Goal: Navigation & Orientation: Find specific page/section

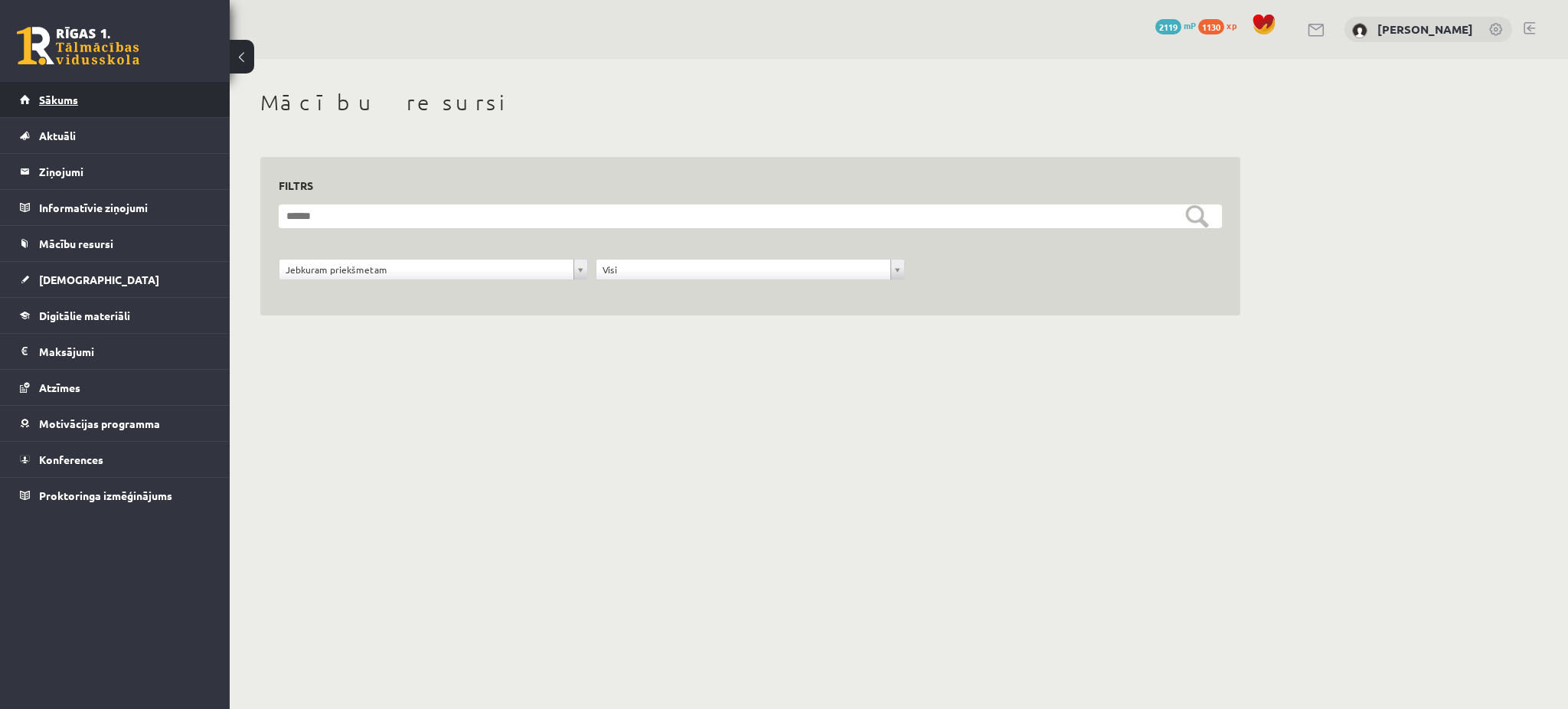
click at [148, 90] on link "Sākums" at bounding box center [115, 99] width 191 height 35
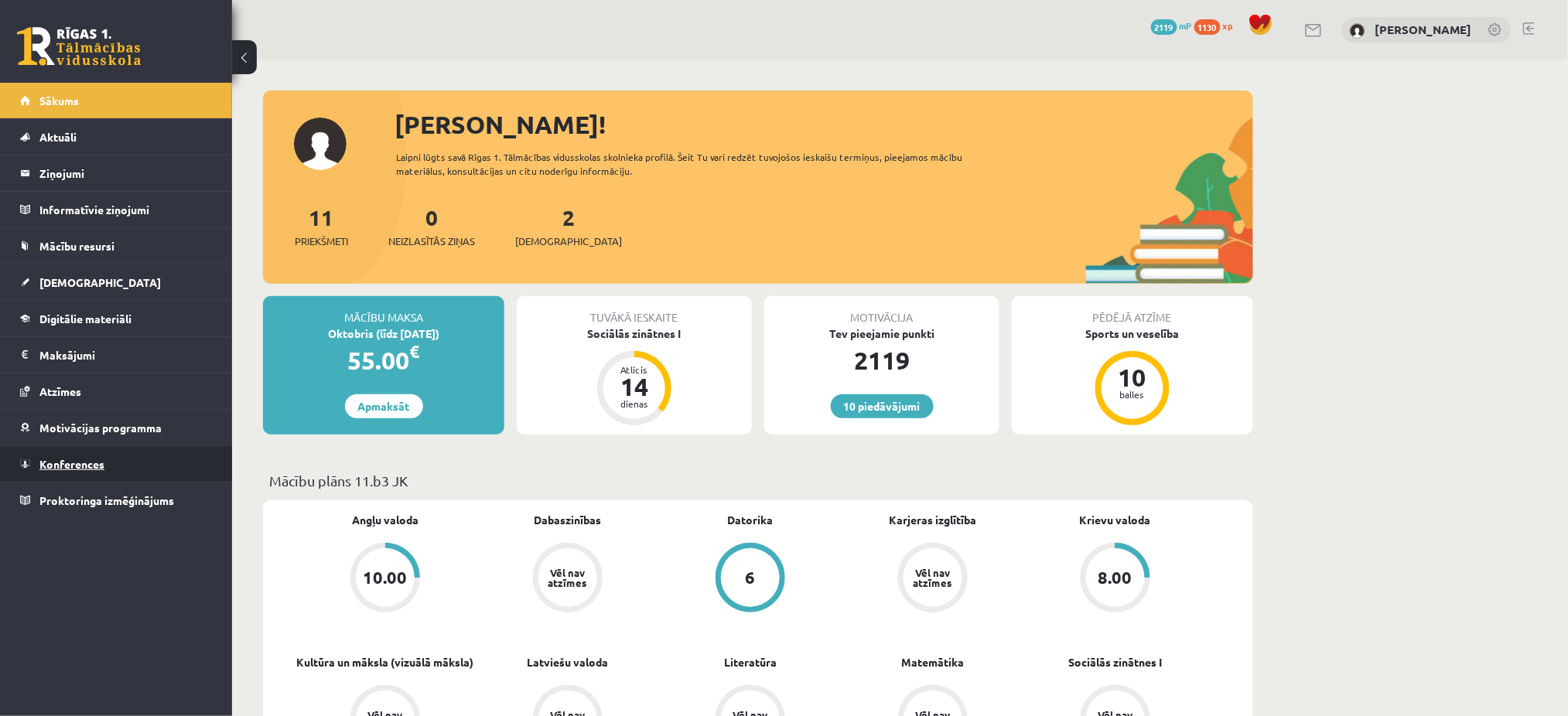
click at [179, 446] on link "Konferences" at bounding box center [116, 464] width 193 height 35
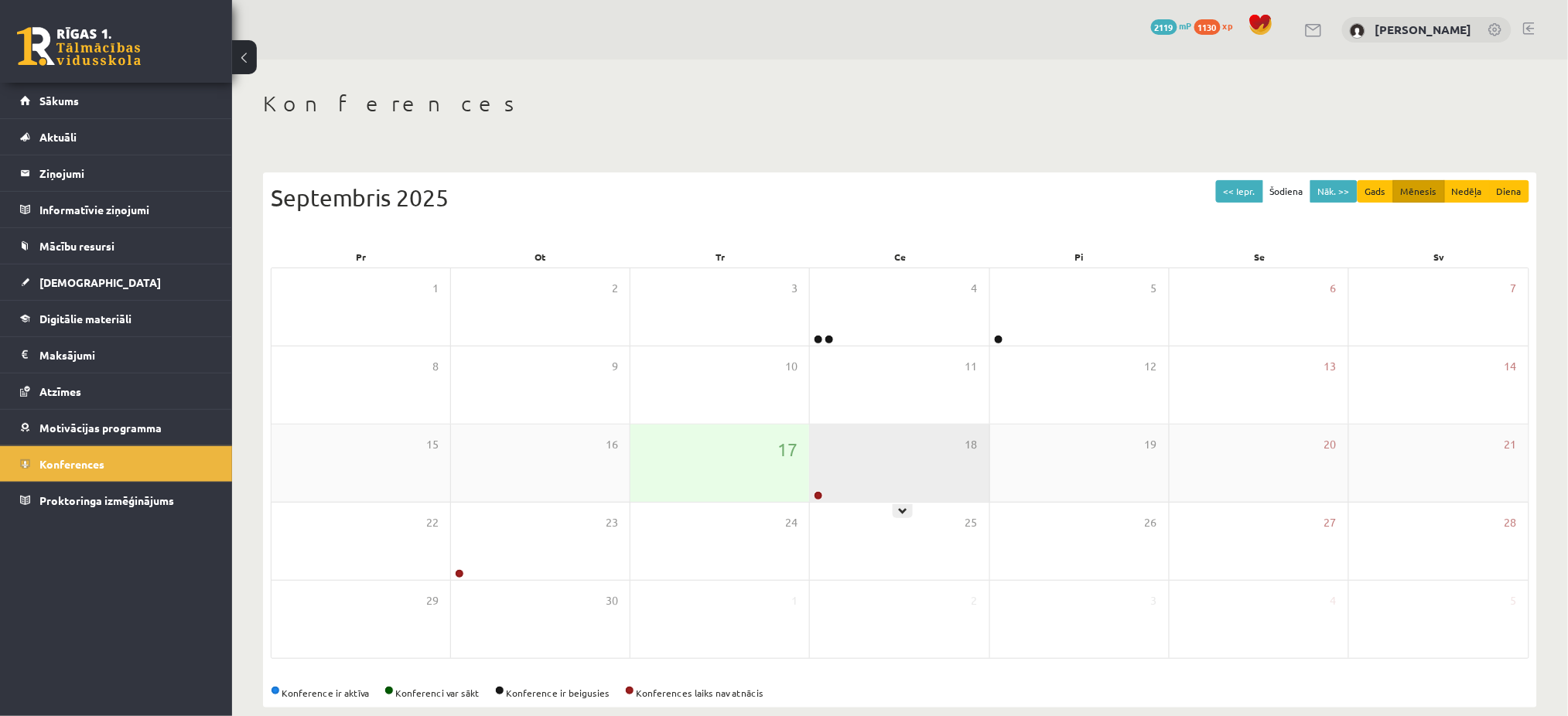
click at [908, 491] on div "18" at bounding box center [899, 463] width 179 height 77
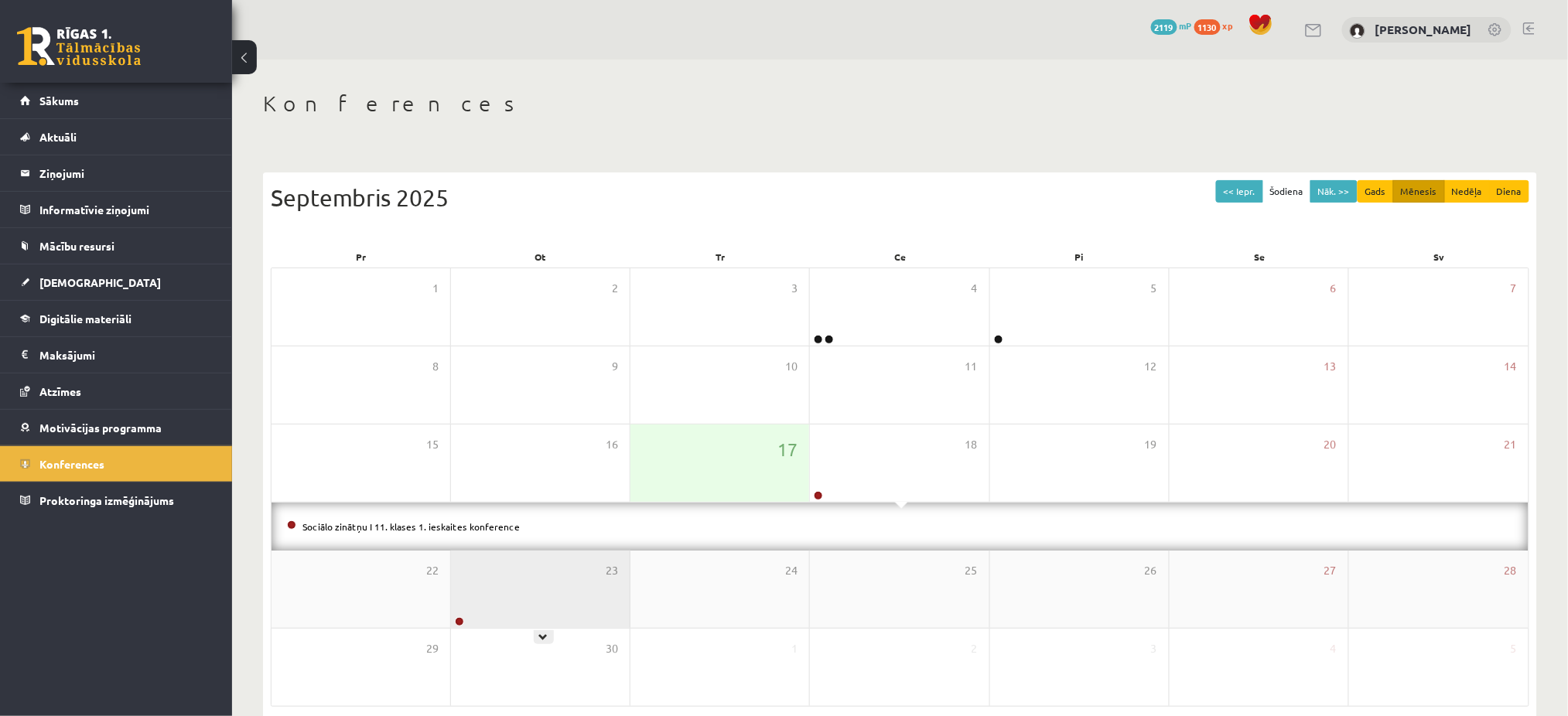
click at [488, 578] on div "23" at bounding box center [540, 590] width 179 height 77
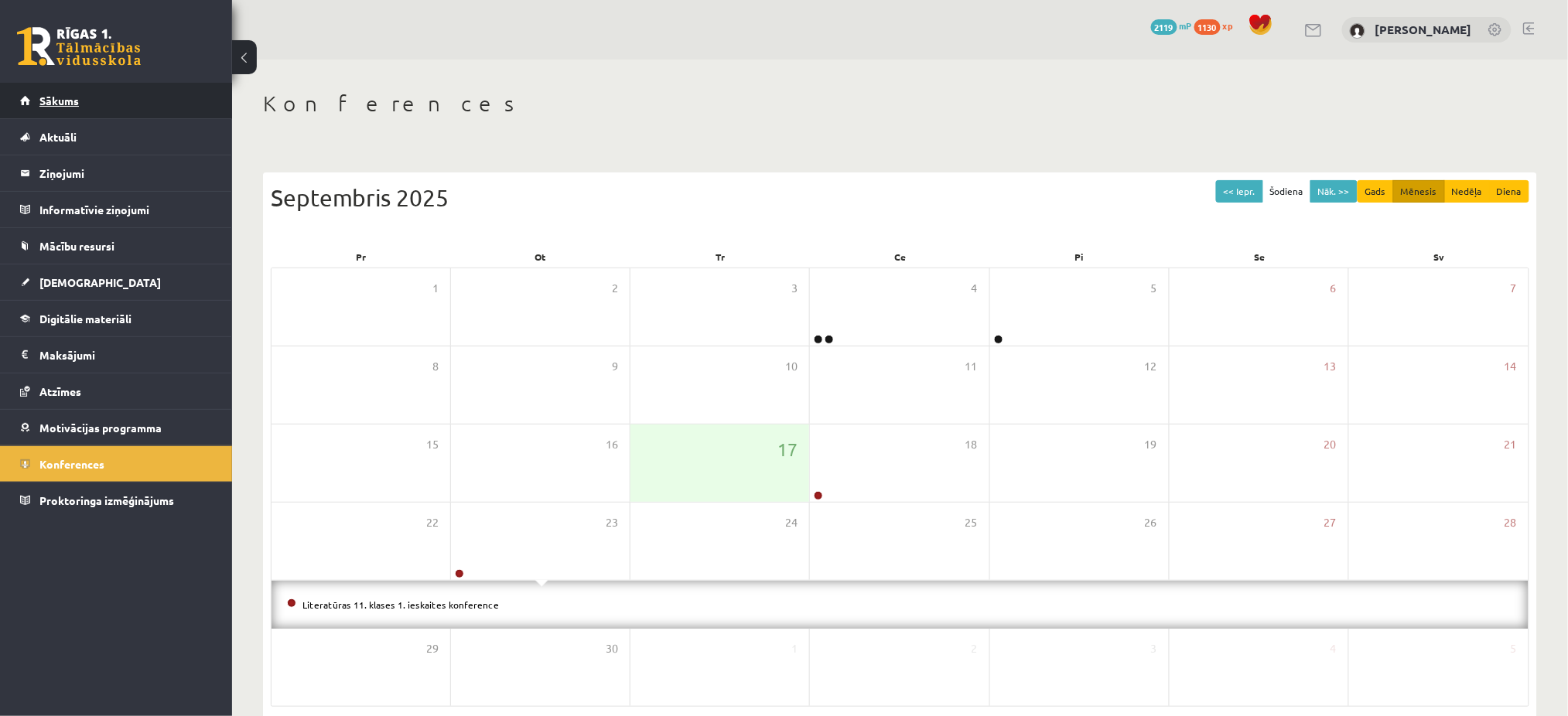
click at [143, 104] on link "Sākums" at bounding box center [116, 100] width 193 height 35
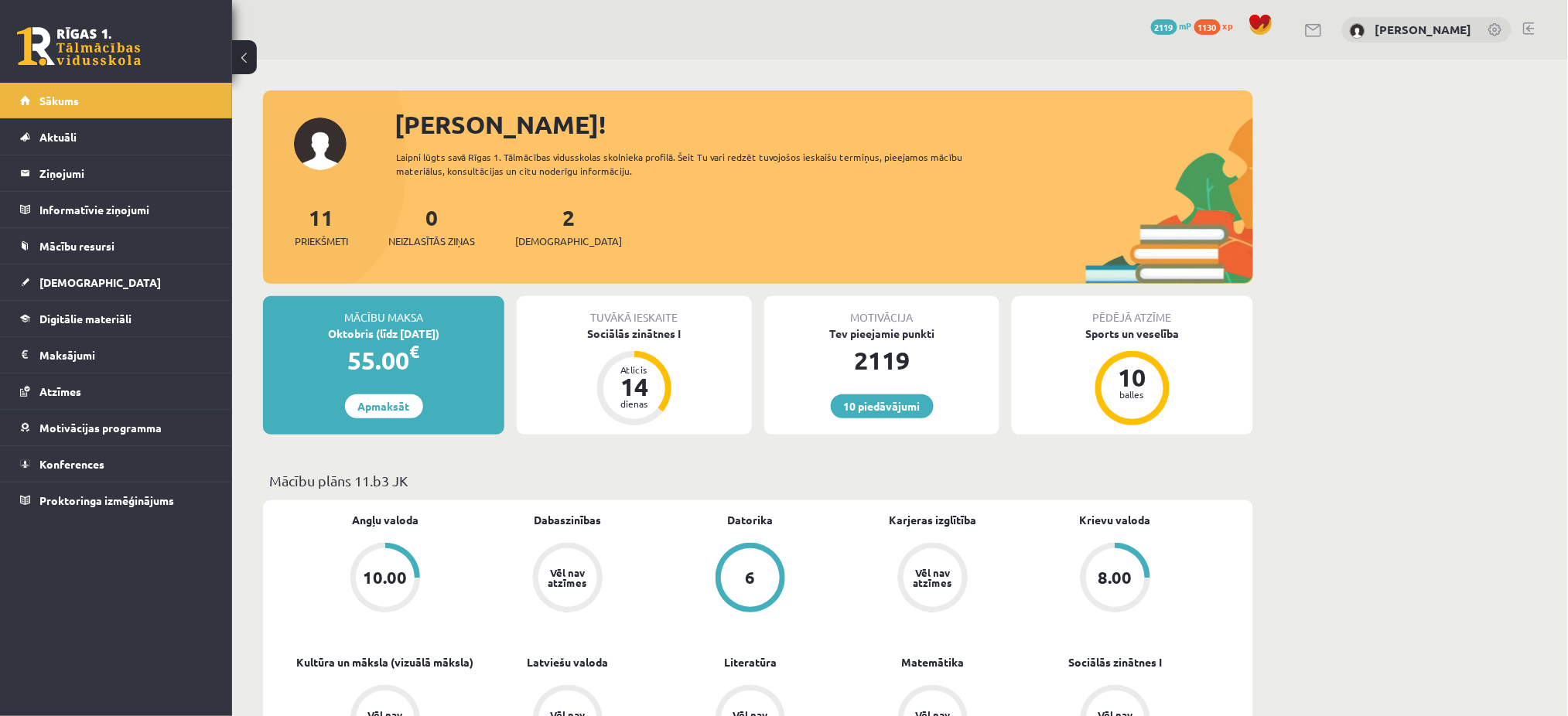
scroll to position [208, 0]
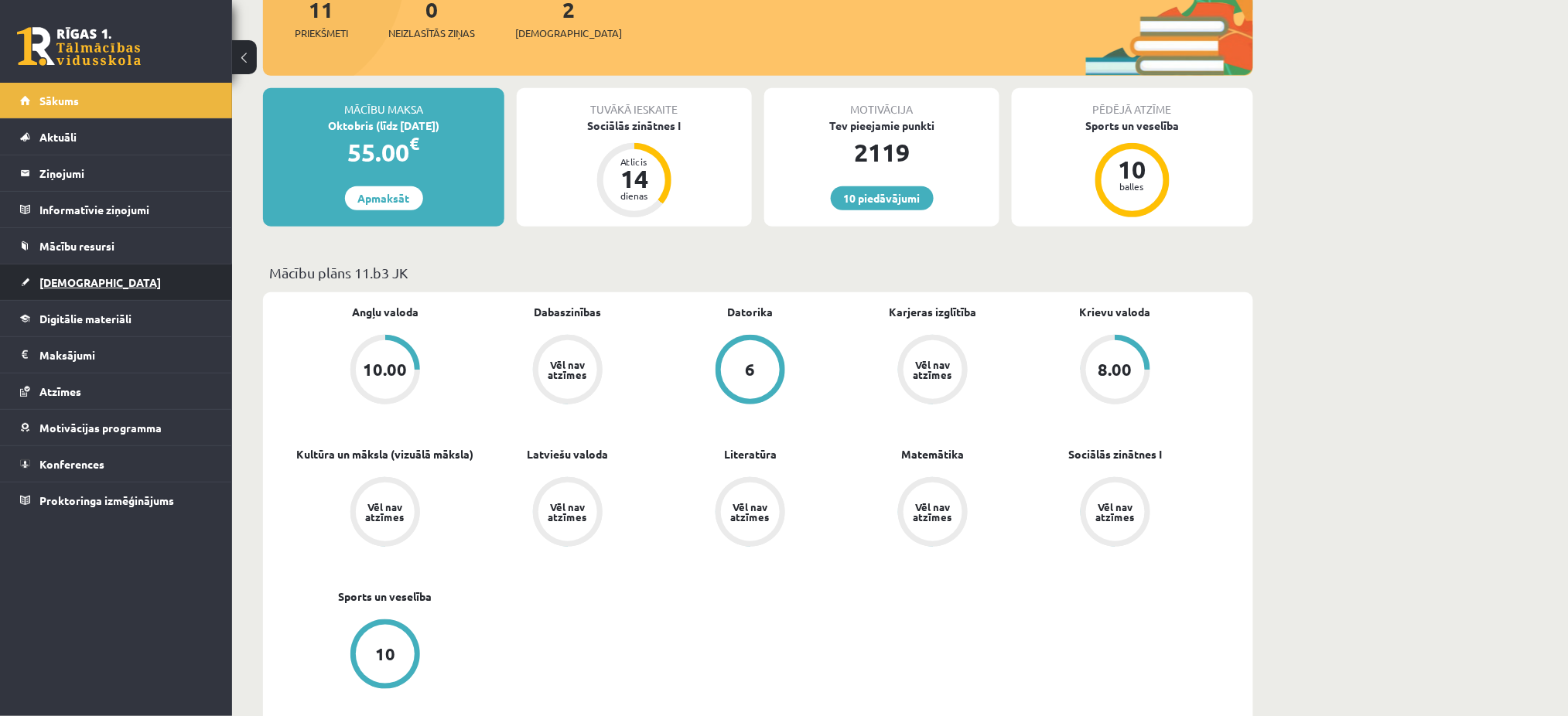
click at [163, 270] on link "[DEMOGRAPHIC_DATA]" at bounding box center [116, 282] width 193 height 35
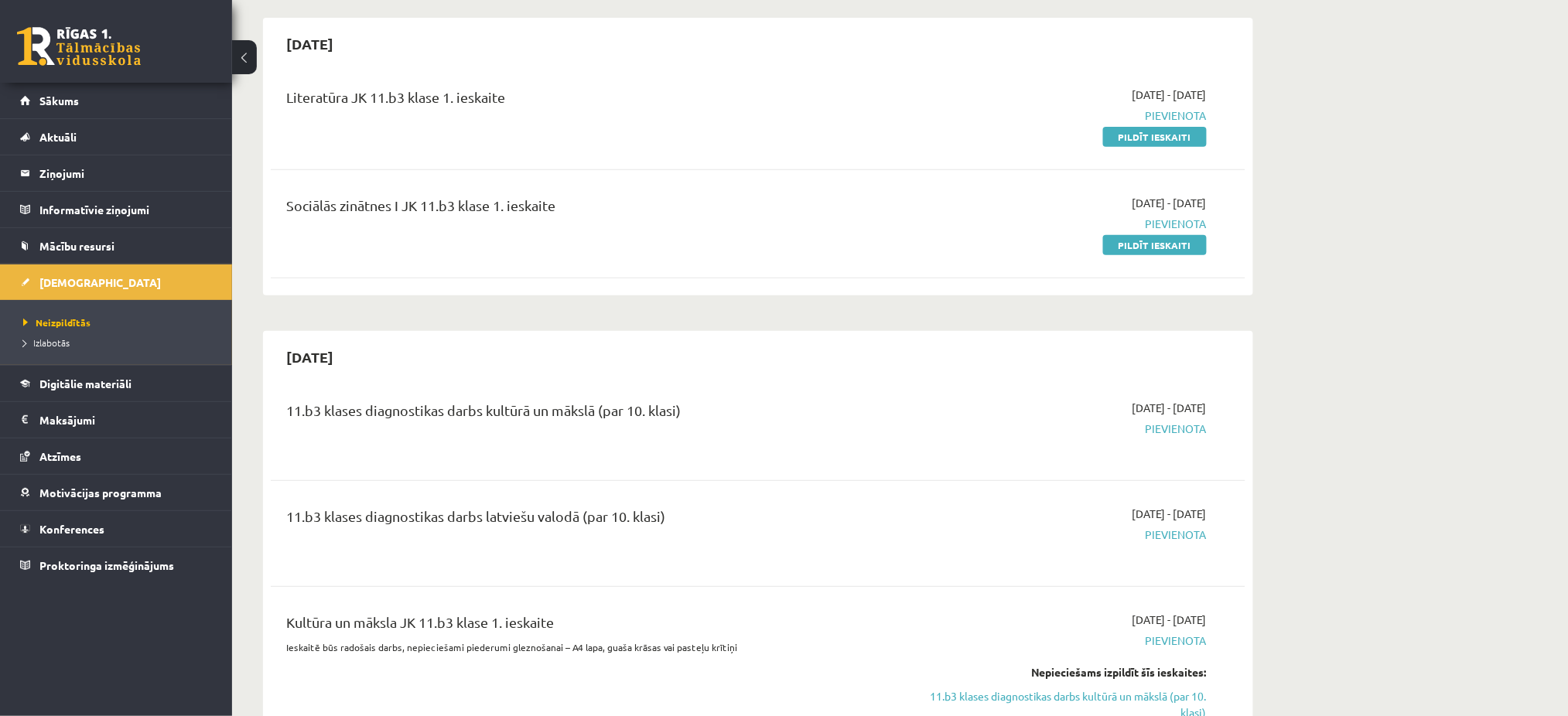
scroll to position [132, 0]
click at [103, 371] on link "Digitālie materiāli" at bounding box center [116, 383] width 193 height 35
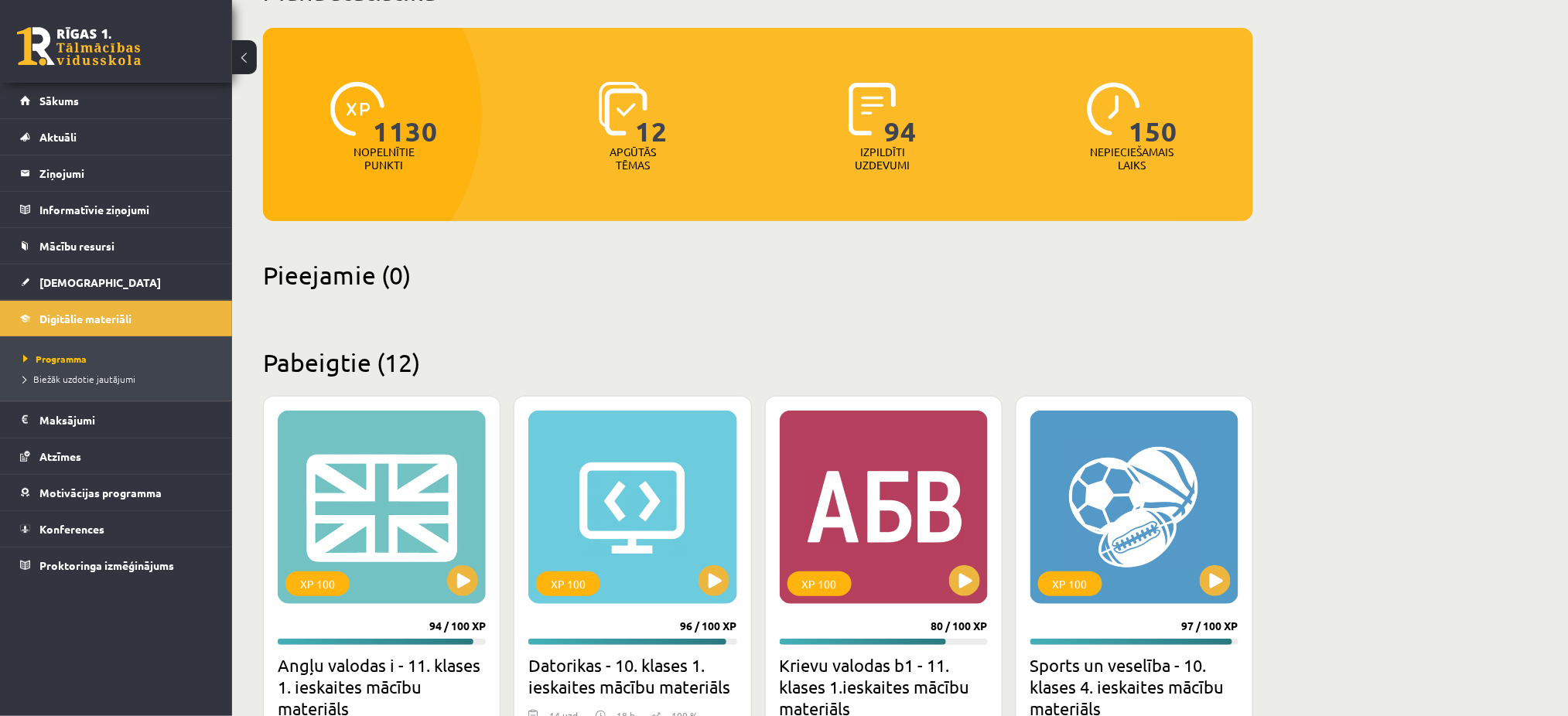
click at [372, 411] on div "XP 100" at bounding box center [382, 506] width 208 height 193
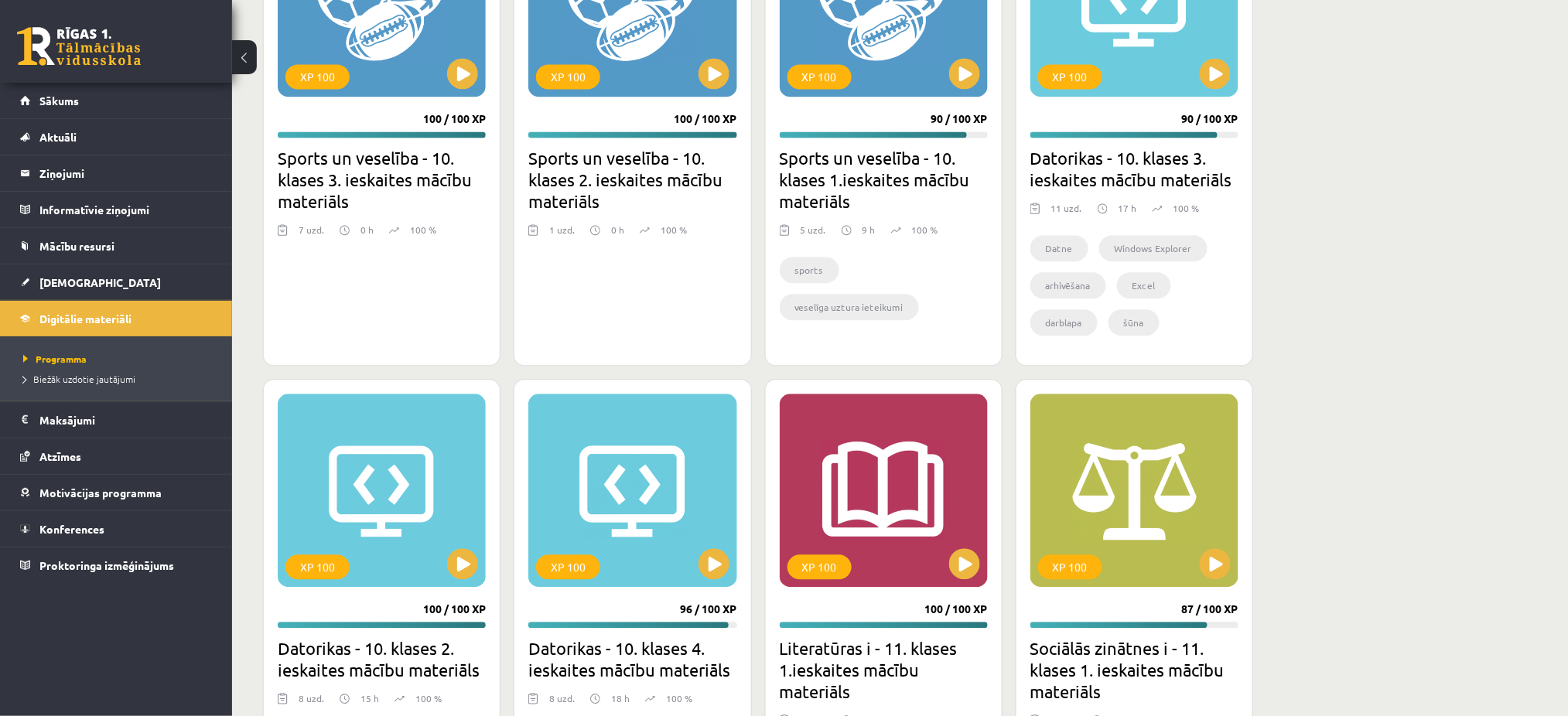
scroll to position [1322, 0]
